Goal: Task Accomplishment & Management: Use online tool/utility

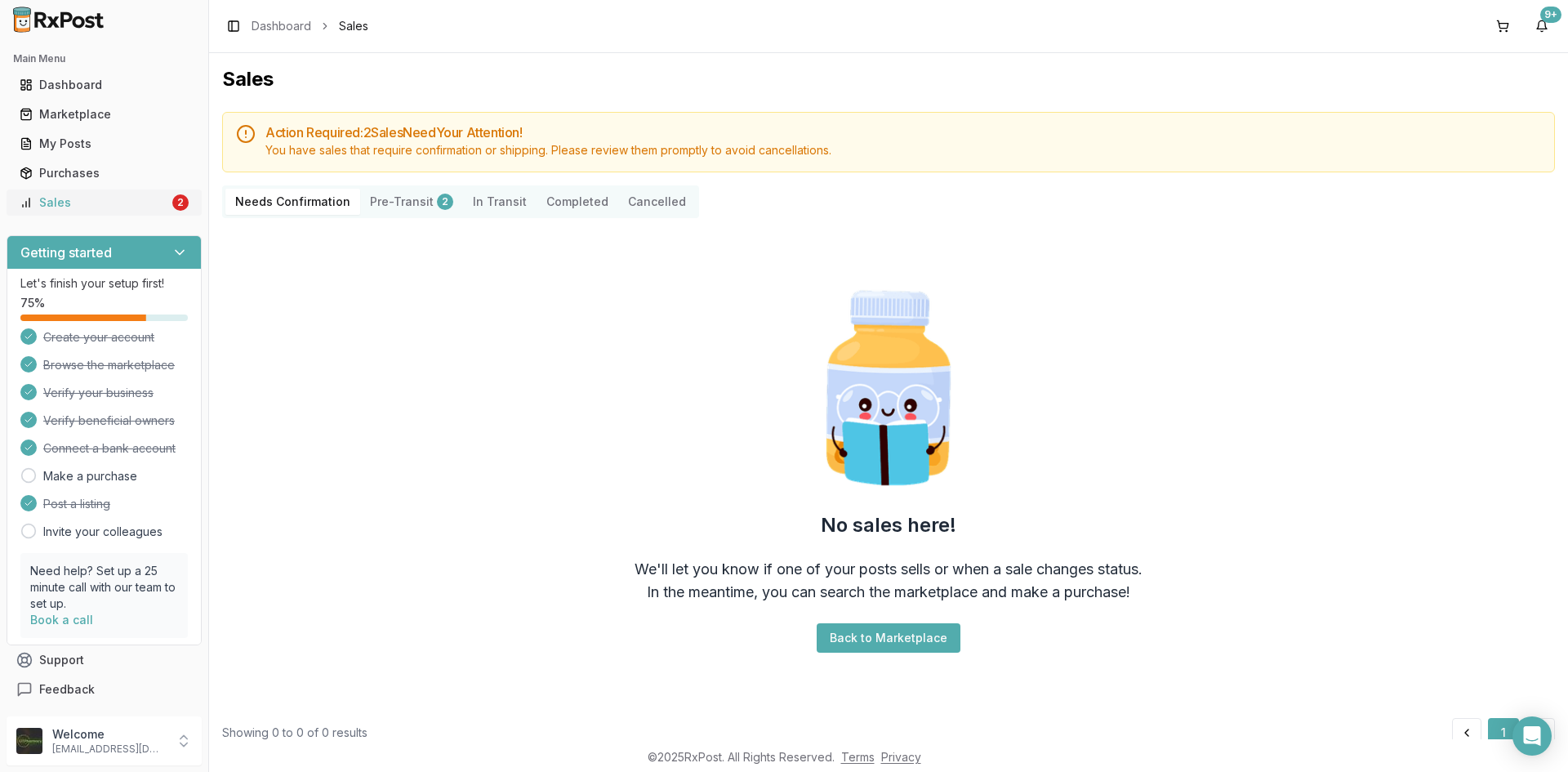
click at [137, 207] on div "Sales" at bounding box center [94, 202] width 149 height 16
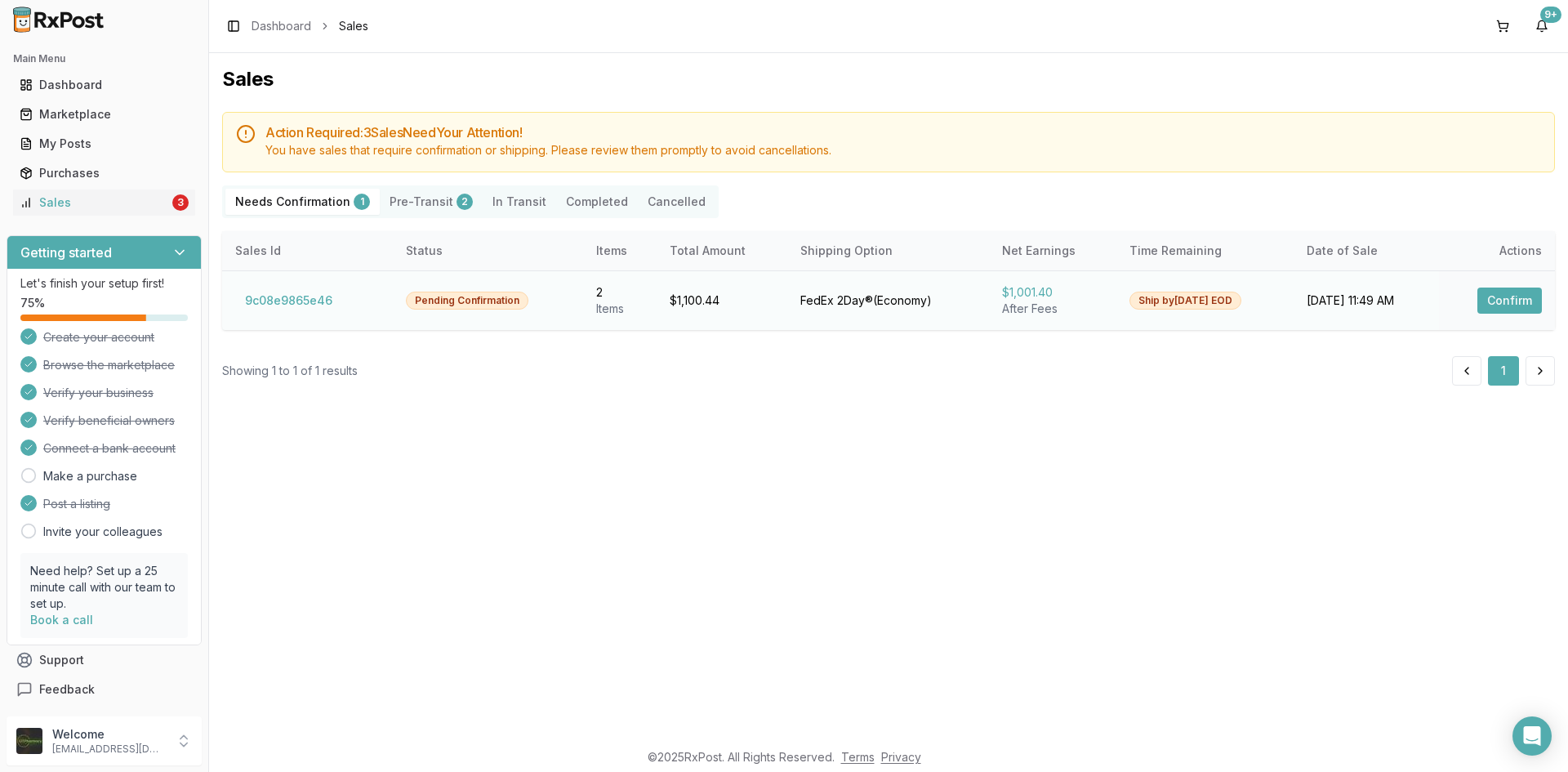
click at [1508, 294] on button "Confirm" at bounding box center [1510, 301] width 65 height 26
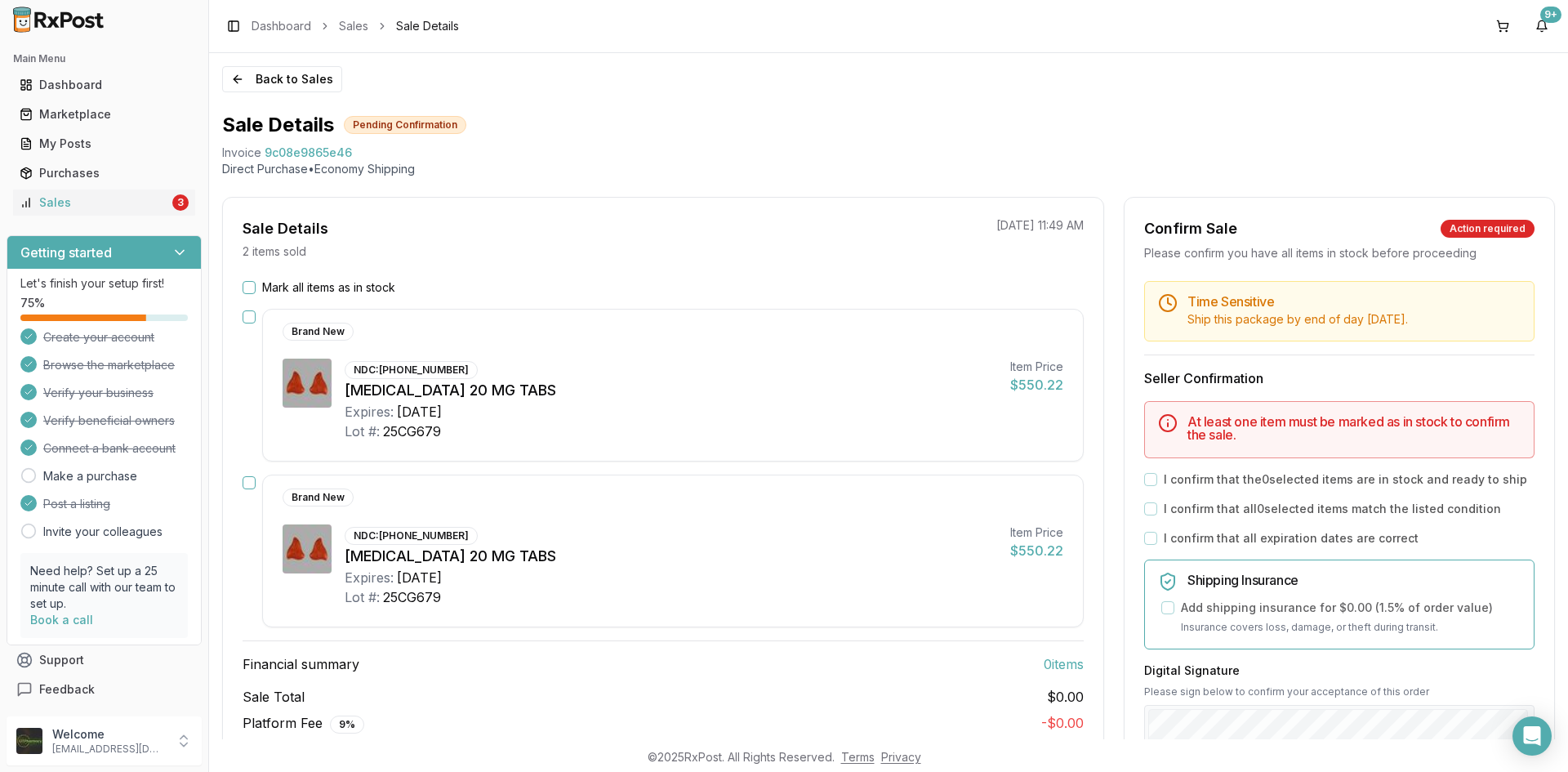
click at [247, 289] on button "Mark all items as in stock" at bounding box center [249, 287] width 13 height 13
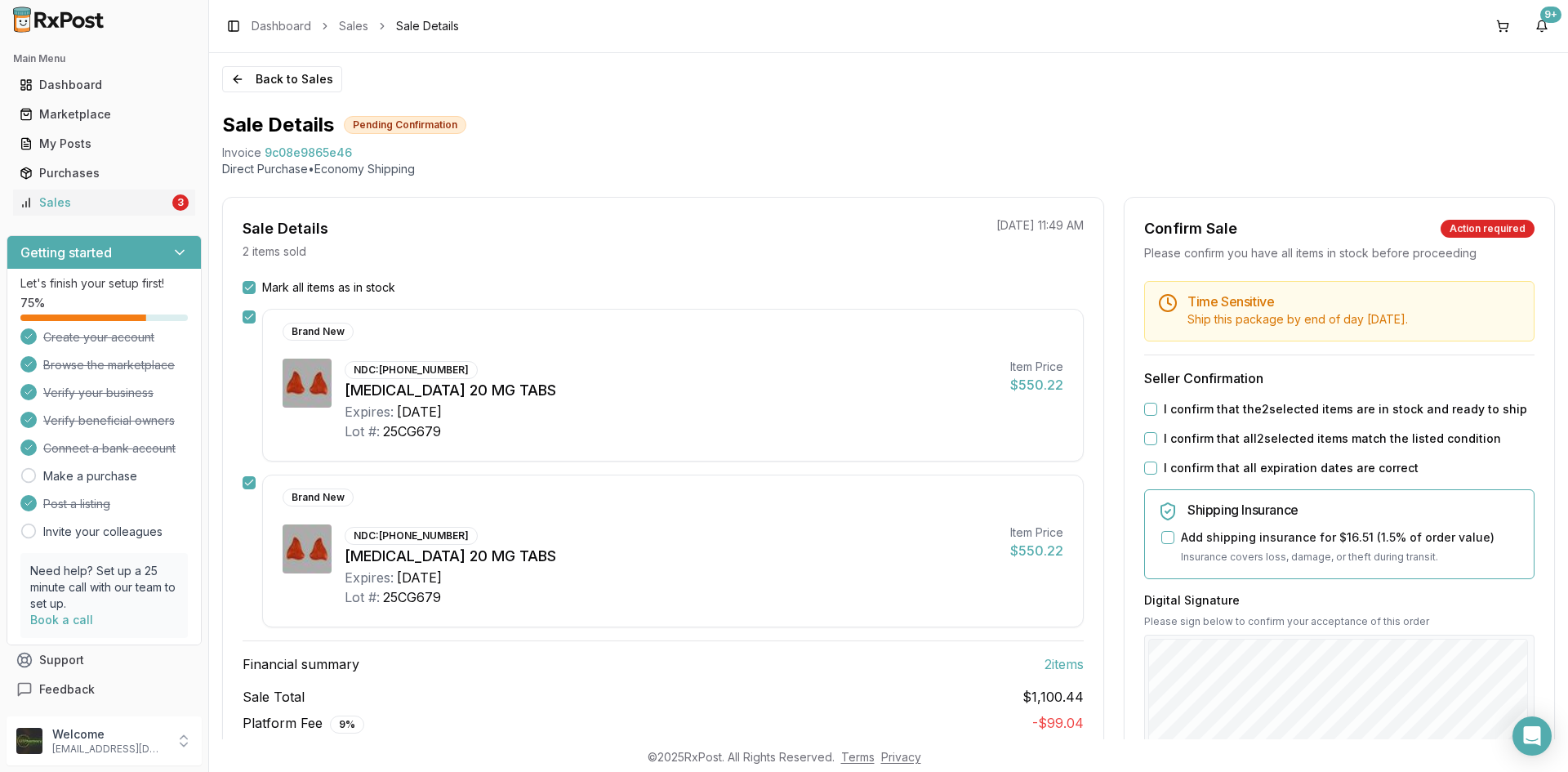
click at [1144, 408] on button "I confirm that the 2 selected items are in stock and ready to ship" at bounding box center [1151, 409] width 13 height 13
click at [1148, 437] on button "I confirm that all 2 selected items match the listed condition" at bounding box center [1151, 438] width 13 height 13
click at [1146, 471] on button "I confirm that all expiration dates are correct" at bounding box center [1151, 468] width 13 height 13
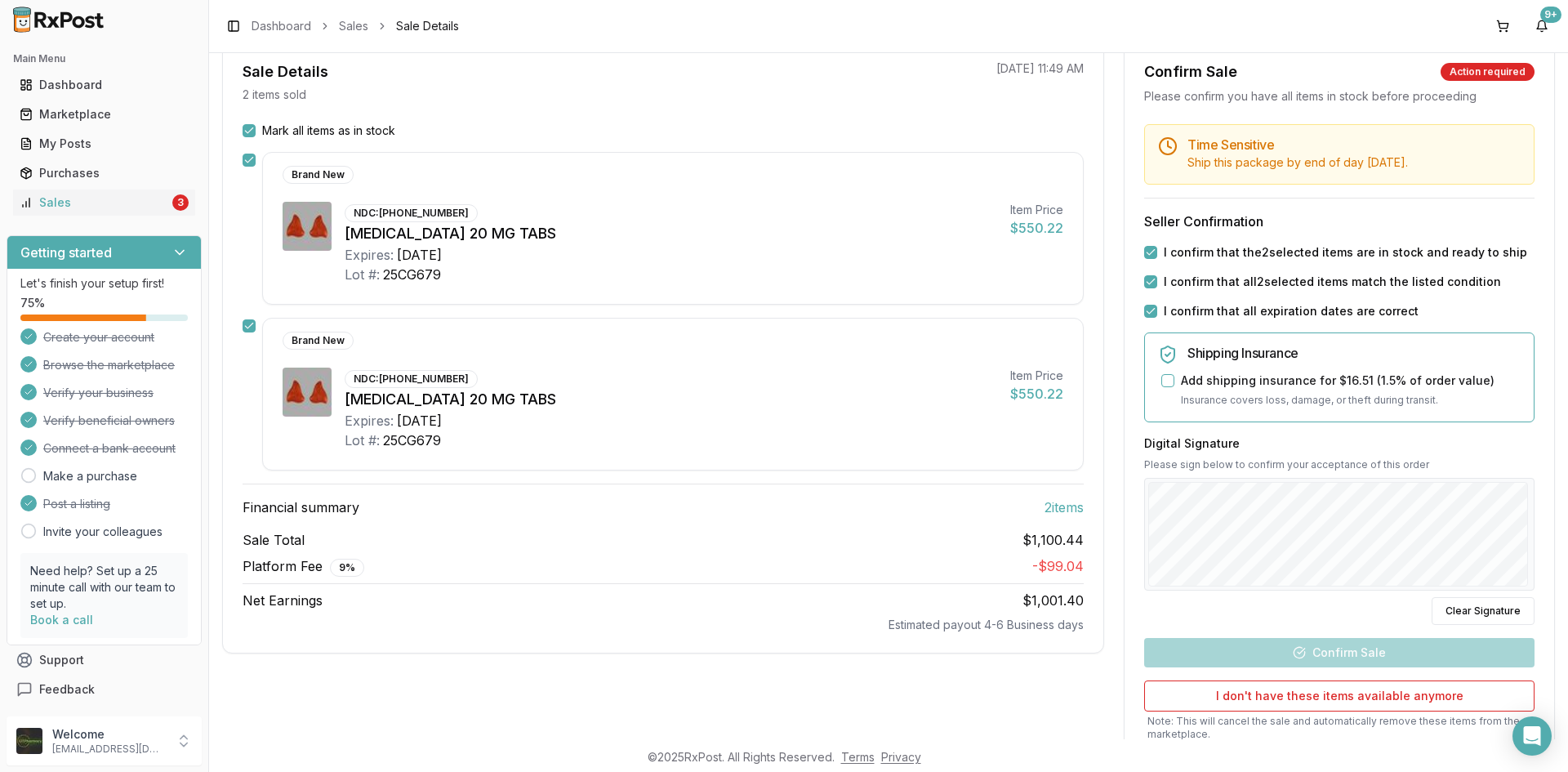
scroll to position [164, 0]
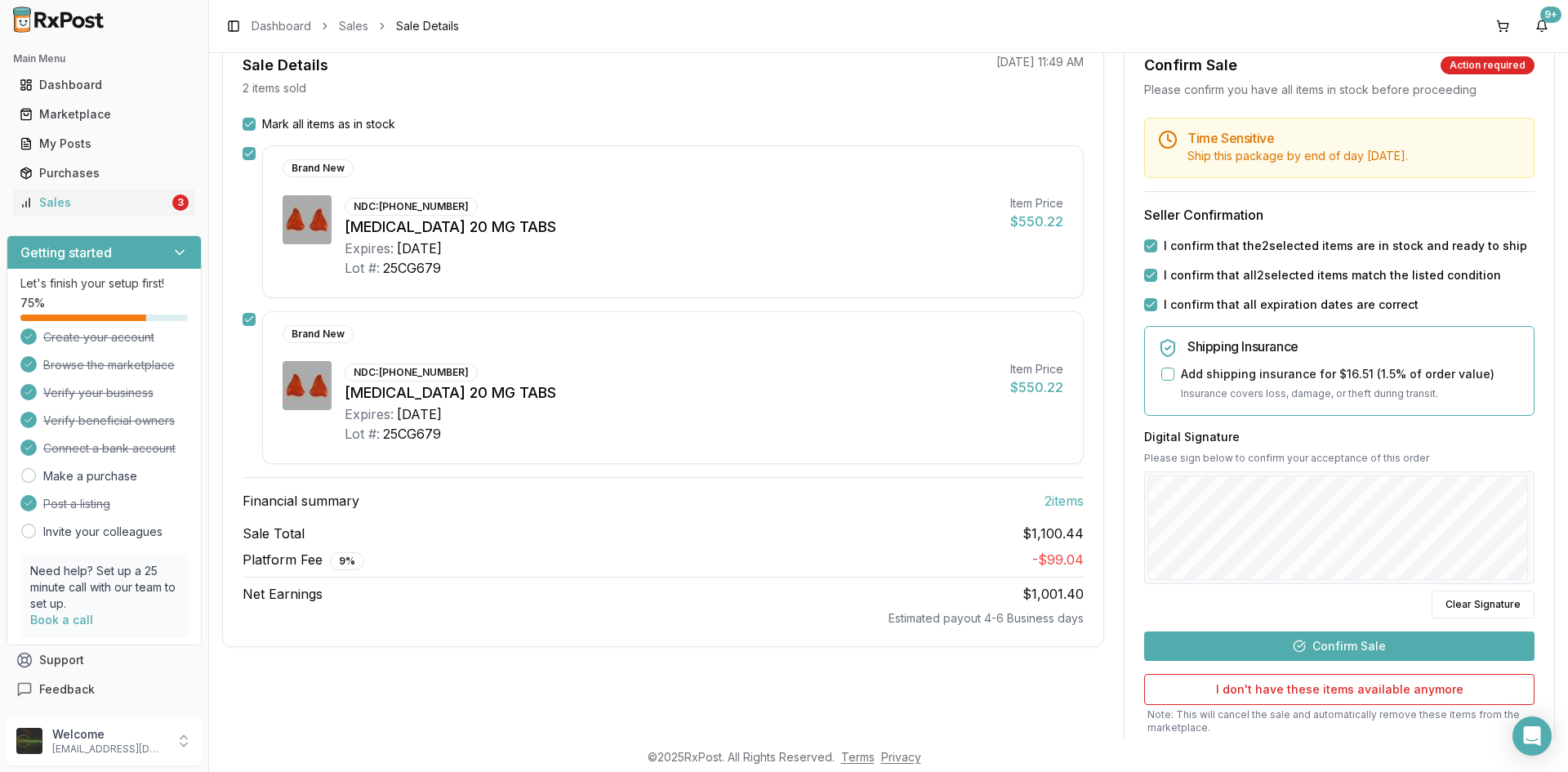
click at [1378, 642] on button "Confirm Sale" at bounding box center [1340, 646] width 390 height 30
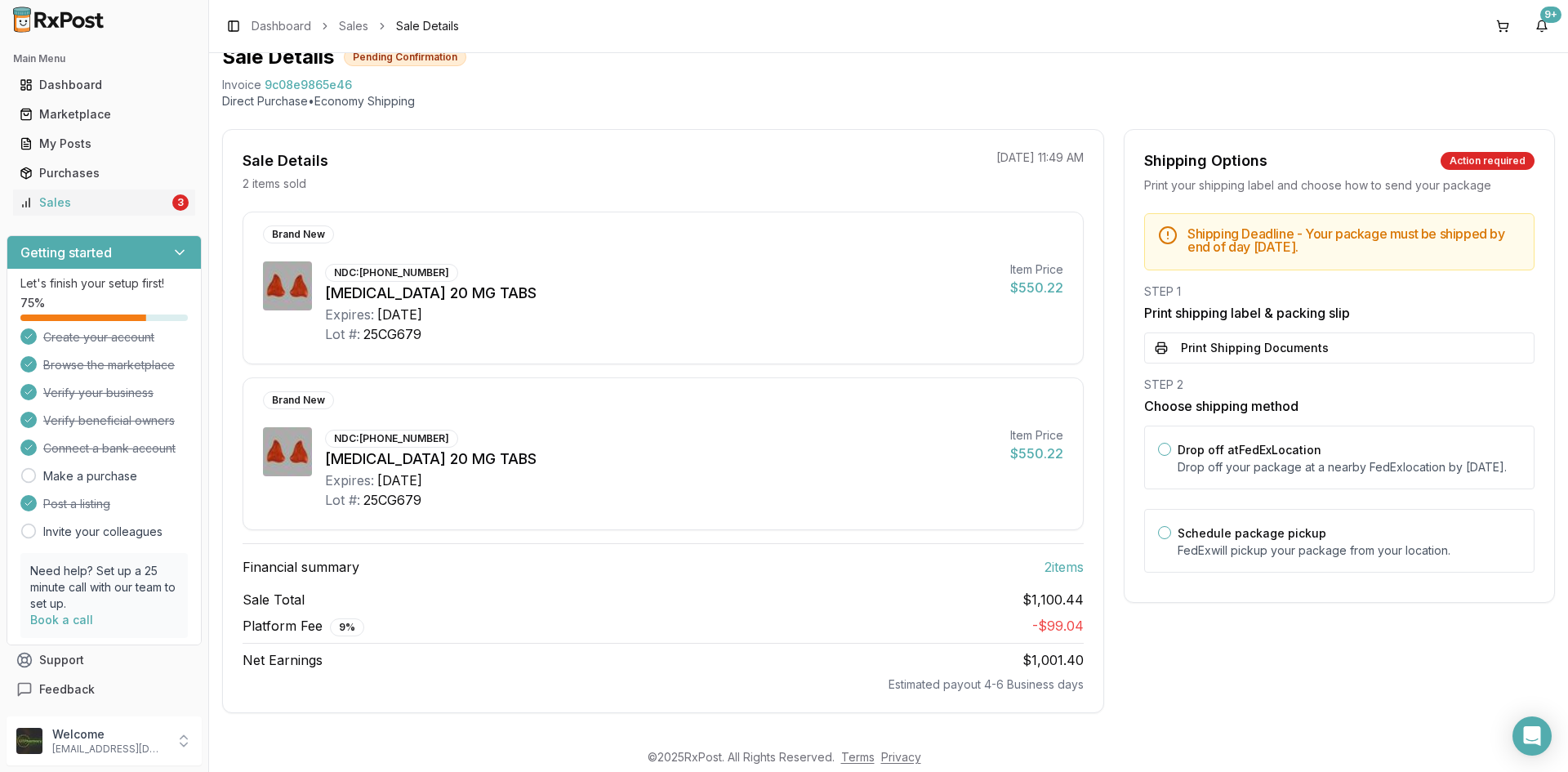
scroll to position [67, 0]
click at [1241, 338] on button "Print Shipping Documents" at bounding box center [1340, 348] width 390 height 31
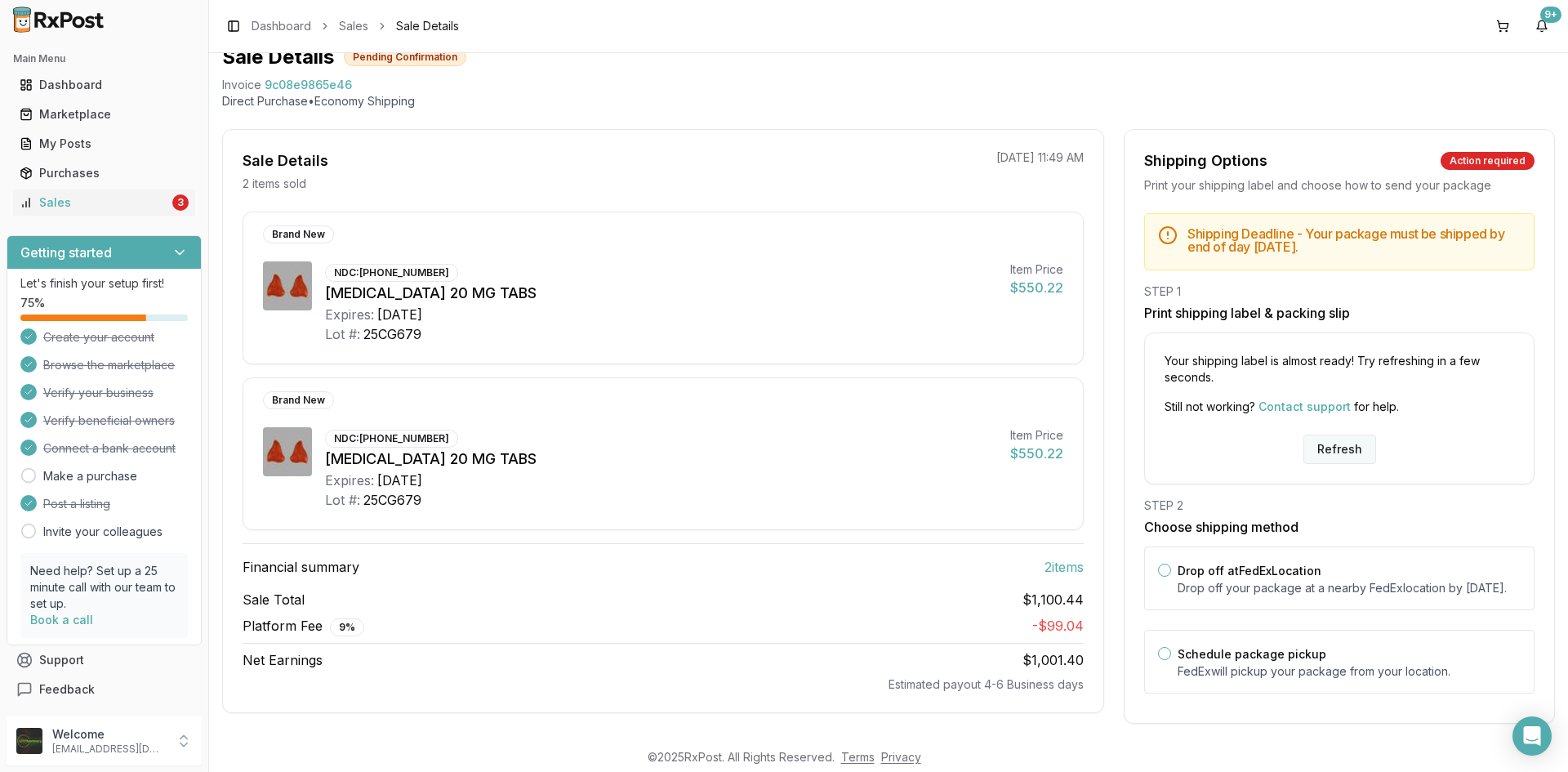
click at [1319, 457] on button "Refresh" at bounding box center [1340, 449] width 73 height 30
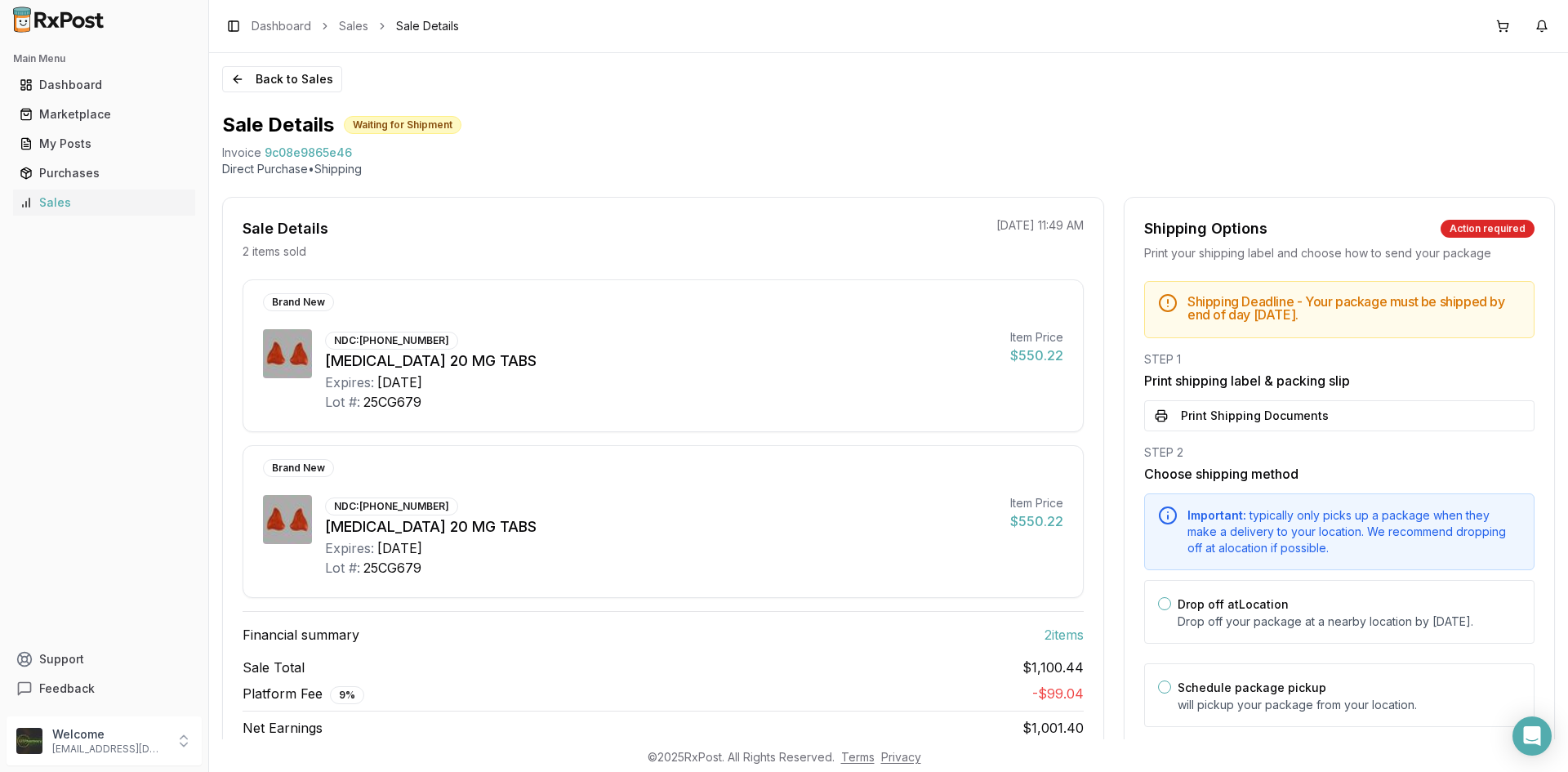
click at [1205, 413] on button "Print Shipping Documents" at bounding box center [1340, 416] width 390 height 31
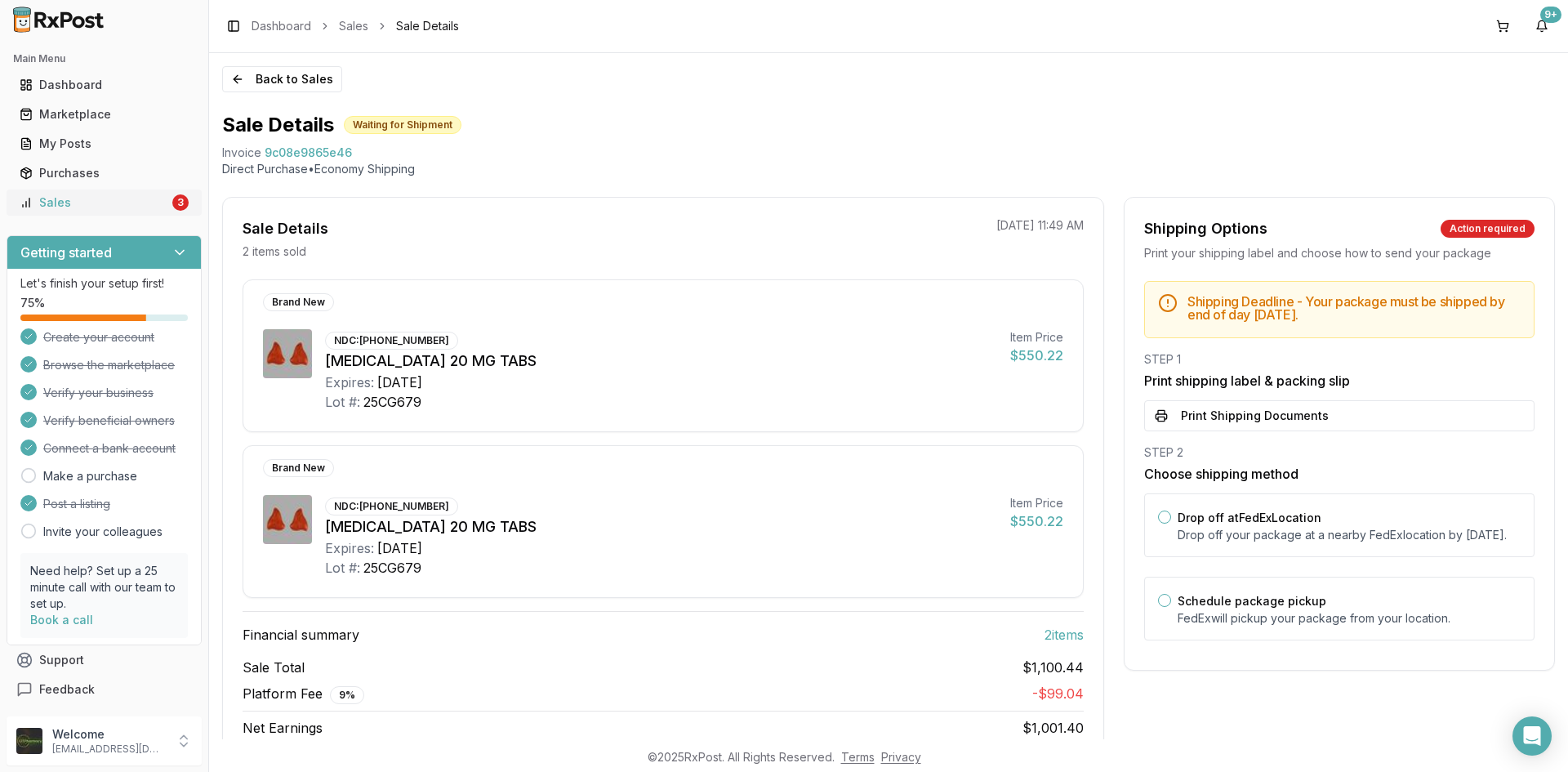
click at [94, 202] on div "Sales" at bounding box center [94, 202] width 149 height 16
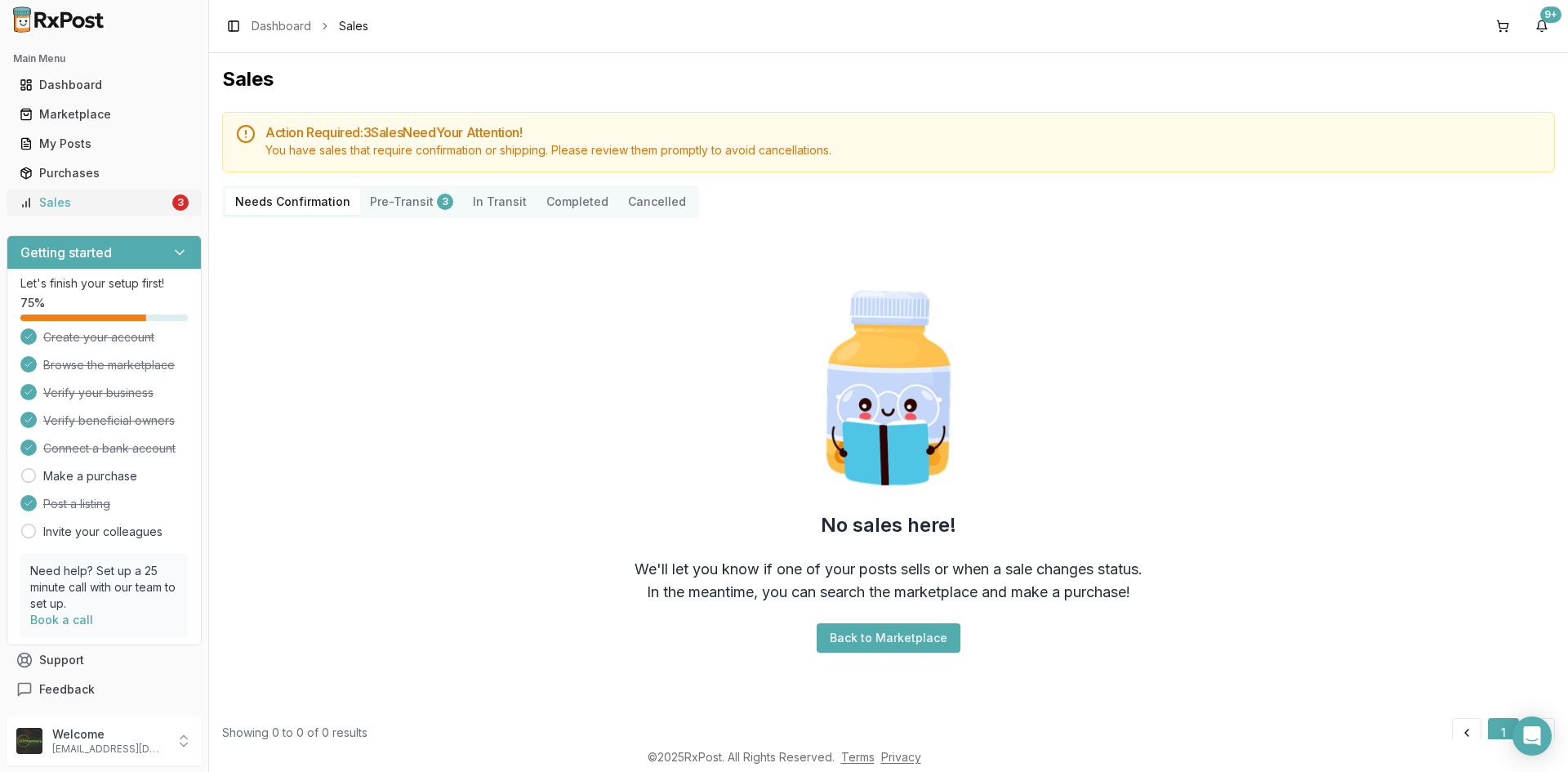
click at [140, 207] on div "Sales" at bounding box center [94, 202] width 149 height 16
click at [103, 208] on div "Sales" at bounding box center [94, 202] width 149 height 16
